Goal: Task Accomplishment & Management: Manage account settings

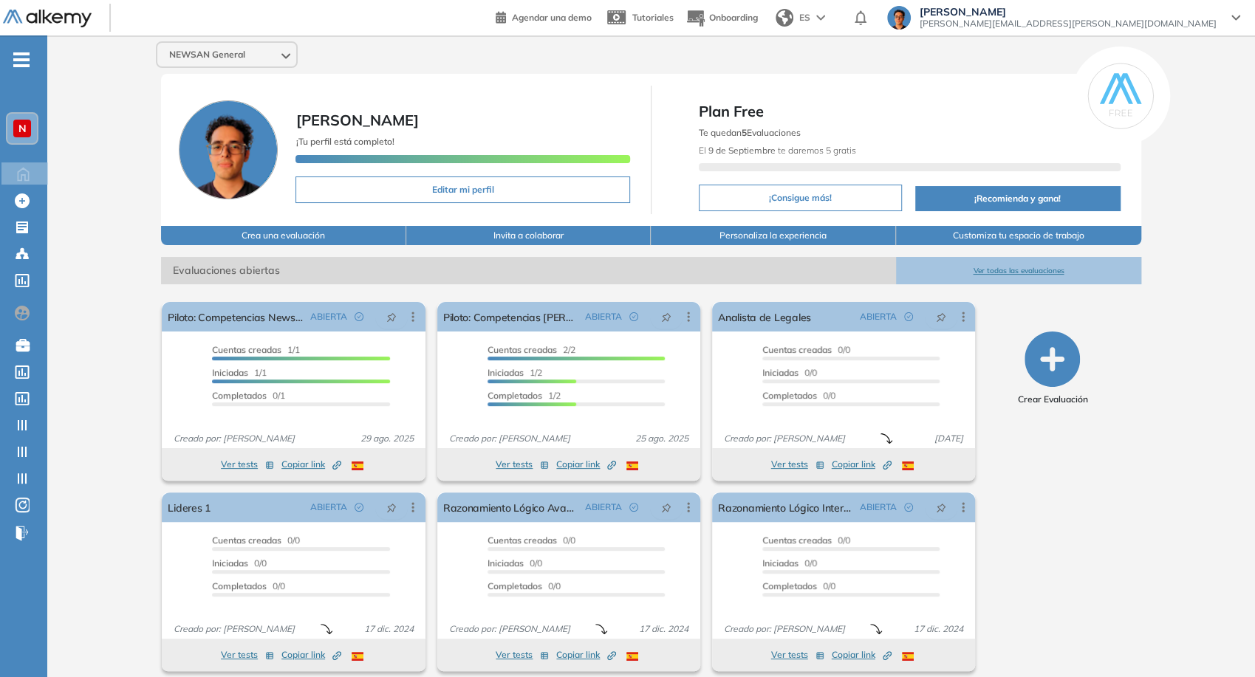
click at [1137, 22] on span "[PERSON_NAME][EMAIL_ADDRESS][PERSON_NAME][DOMAIN_NAME]" at bounding box center [1067, 24] width 297 height 12
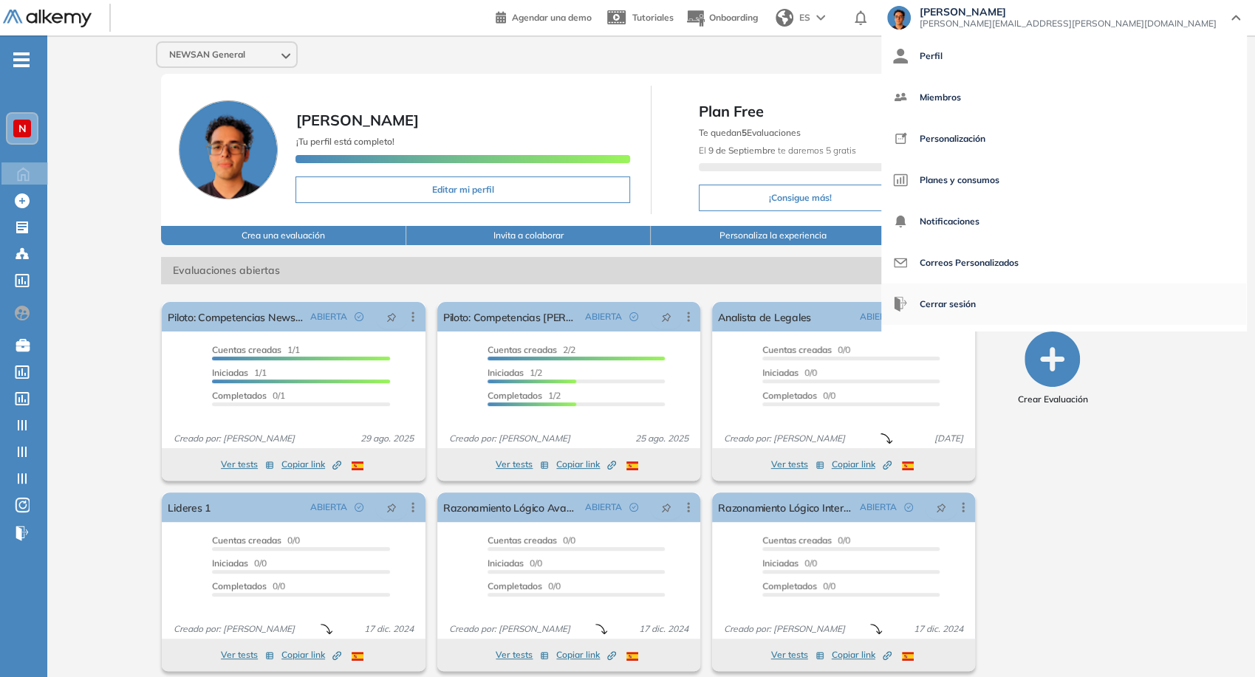
click at [976, 306] on span "Cerrar sesión" at bounding box center [947, 304] width 56 height 35
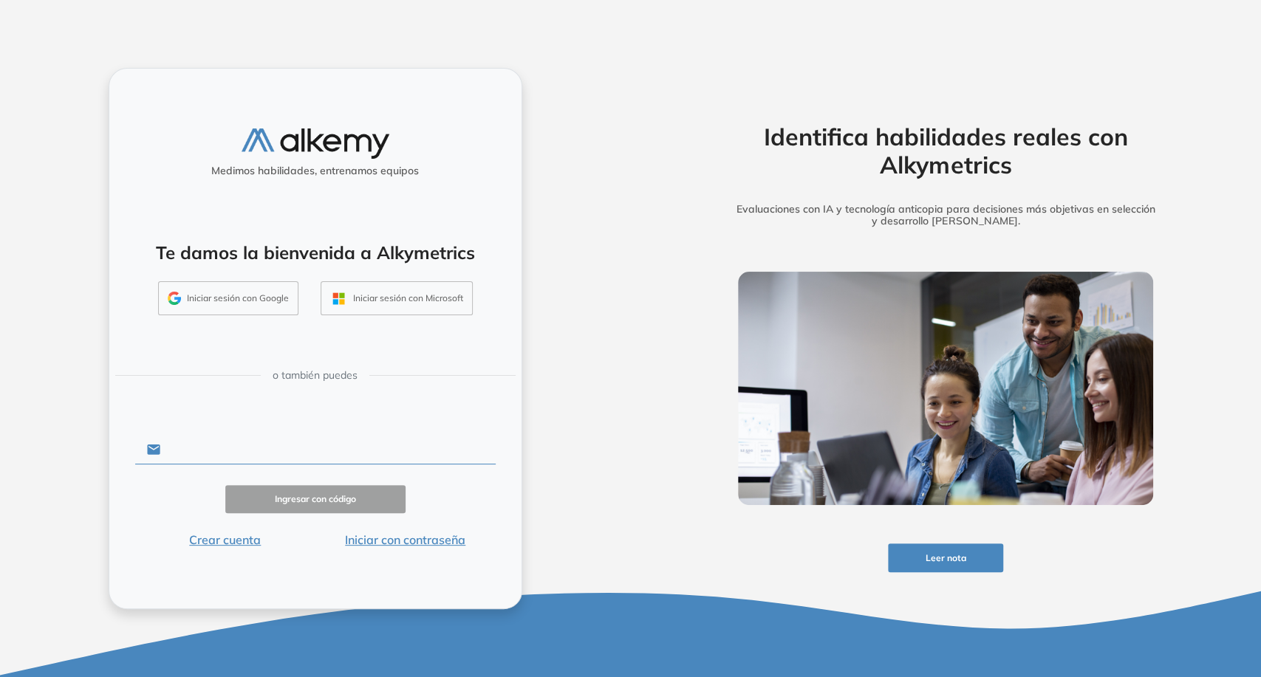
click at [366, 449] on input "text" at bounding box center [327, 450] width 335 height 28
type input "**********"
click at [410, 546] on button "Iniciar con contraseña" at bounding box center [405, 540] width 180 height 18
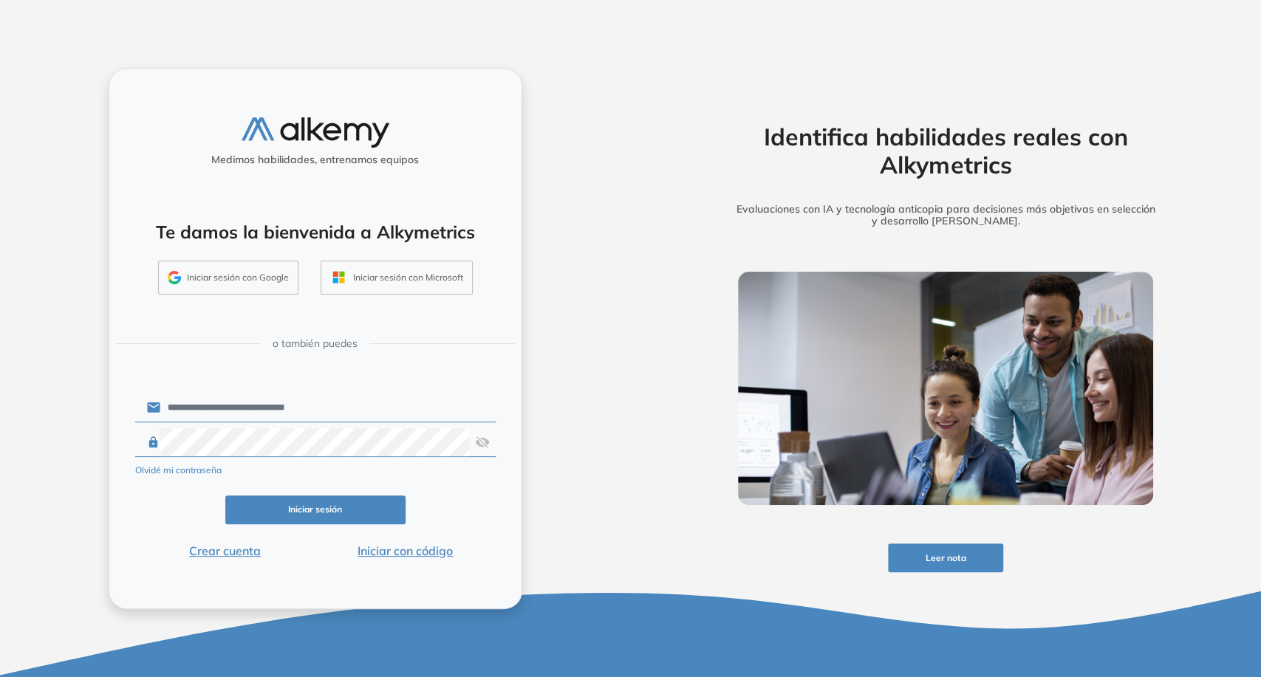
click at [366, 515] on button "Iniciar sesión" at bounding box center [315, 510] width 180 height 29
